Goal: Navigation & Orientation: Find specific page/section

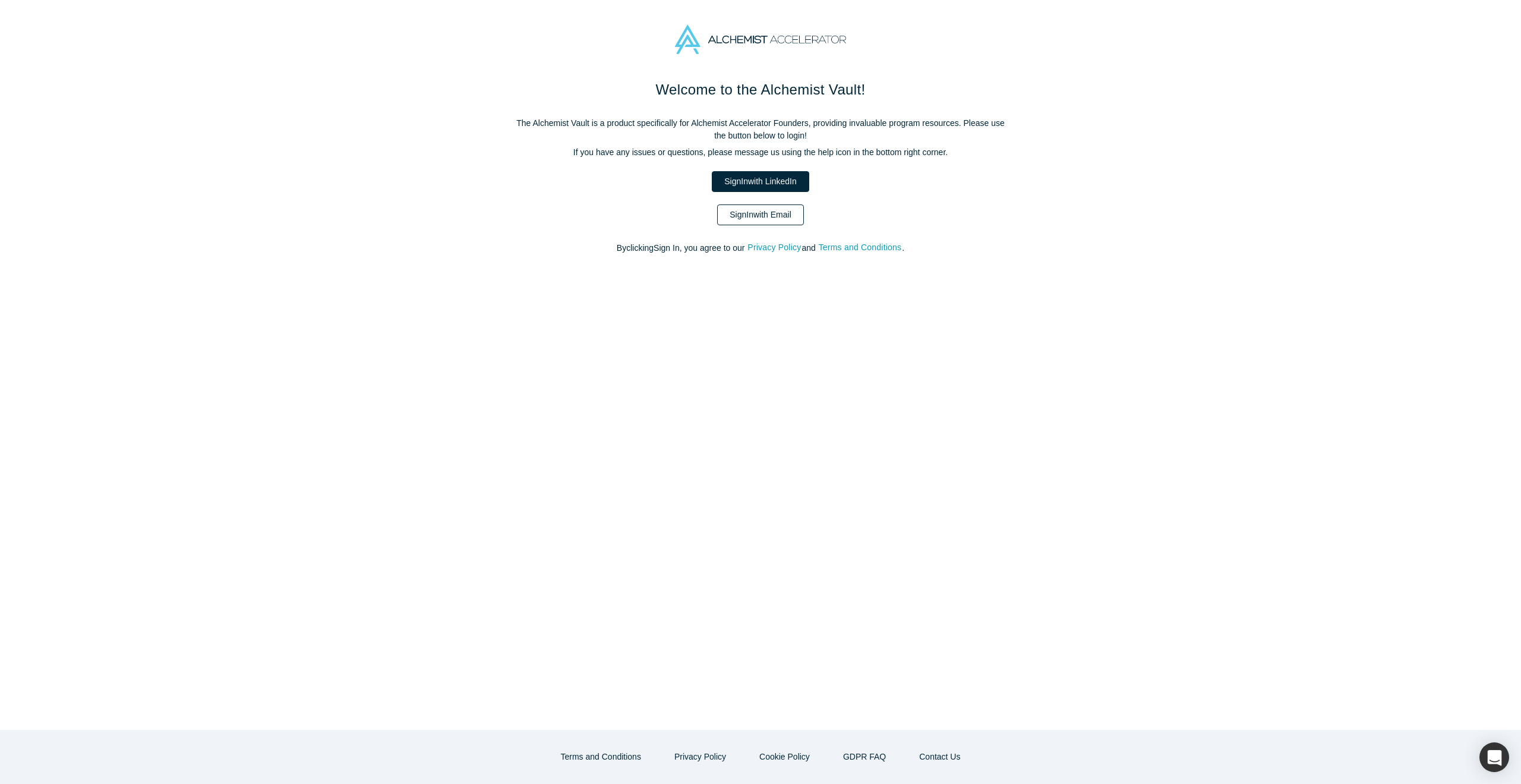
click at [783, 212] on link "Sign In with Email" at bounding box center [760, 215] width 87 height 21
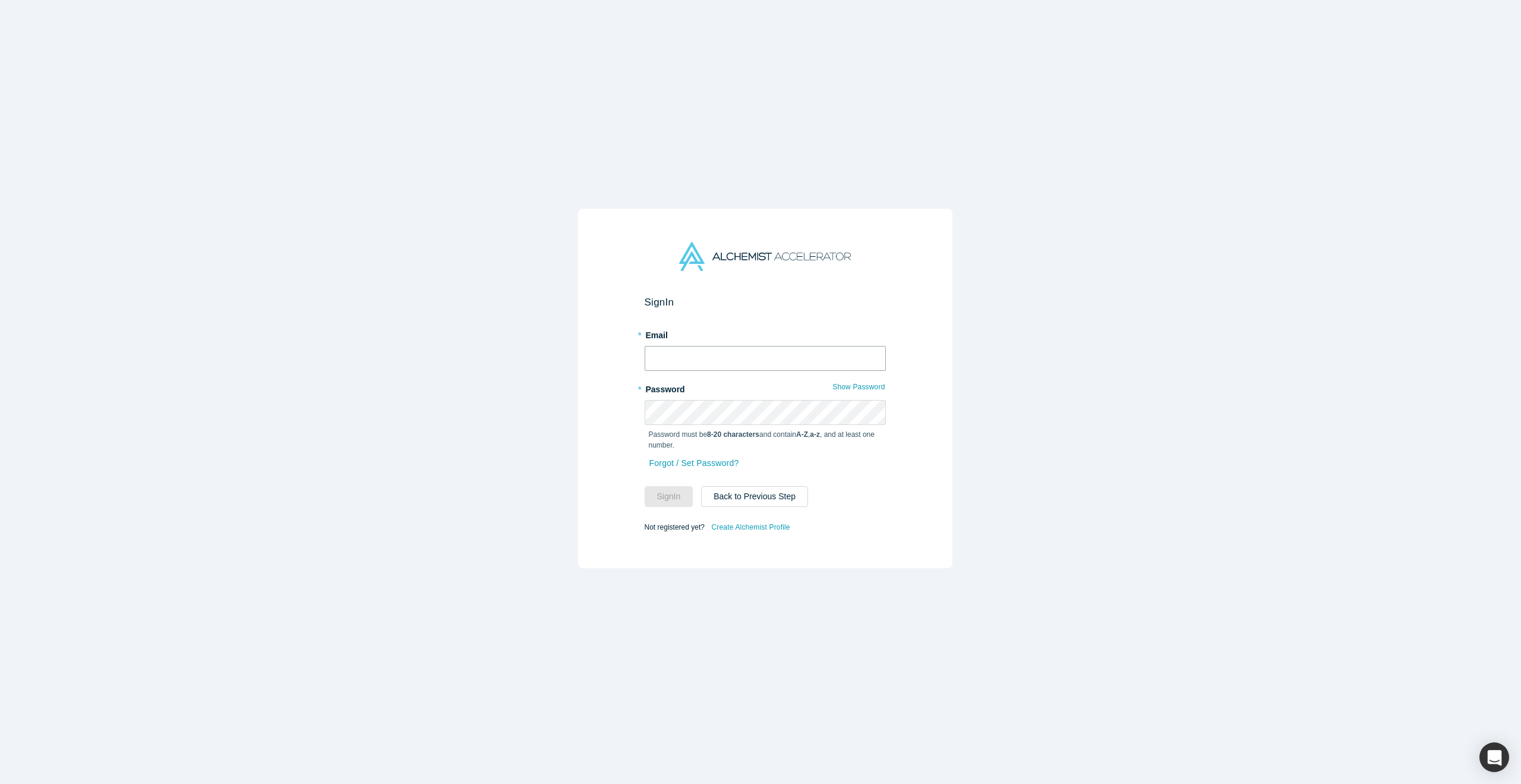
type input "[PERSON_NAME][EMAIL_ADDRESS][DOMAIN_NAME]"
click at [667, 498] on button "Sign In" at bounding box center [669, 497] width 49 height 21
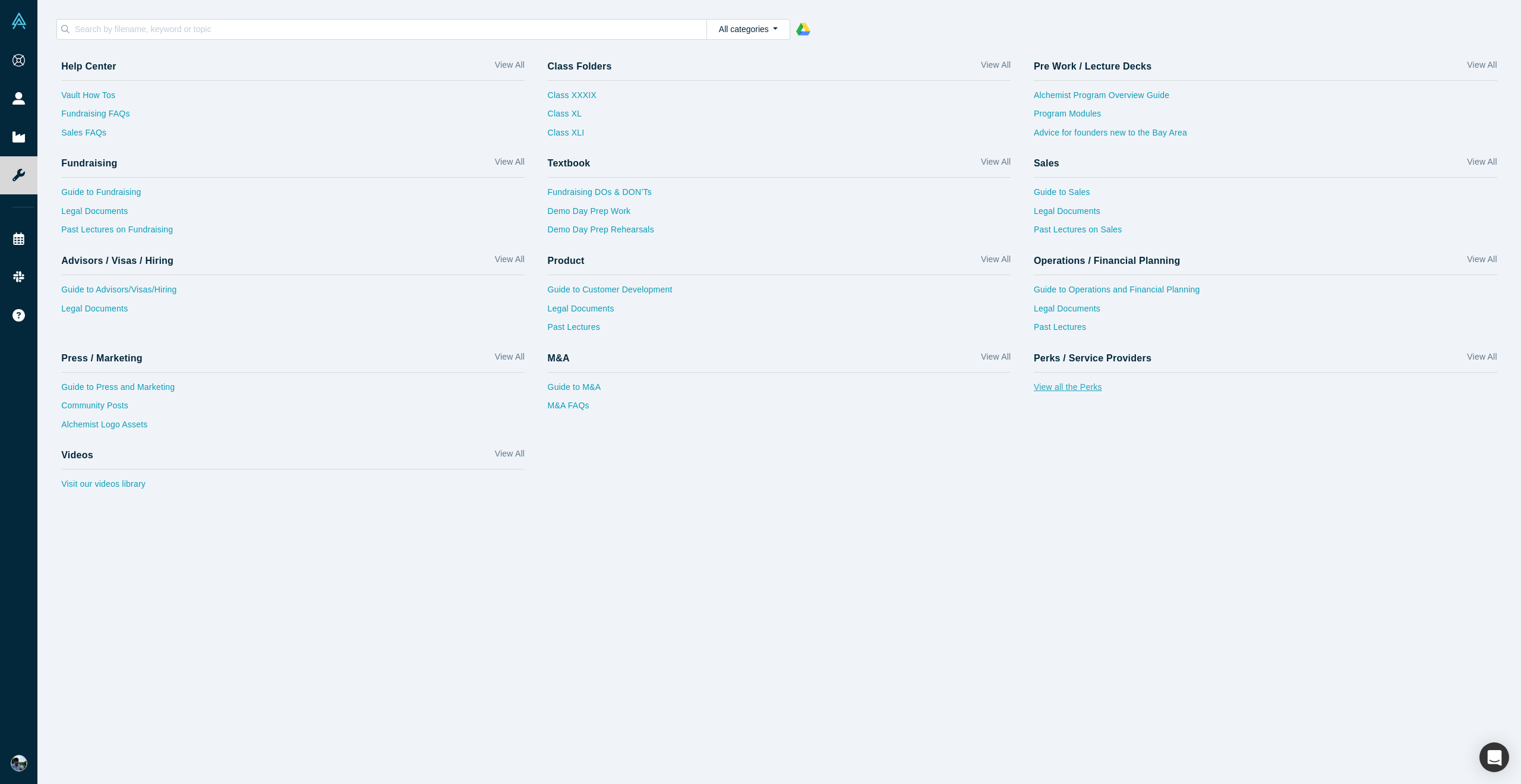
click at [1062, 385] on link "View all the Perks" at bounding box center [1265, 390] width 464 height 19
